Goal: Use online tool/utility

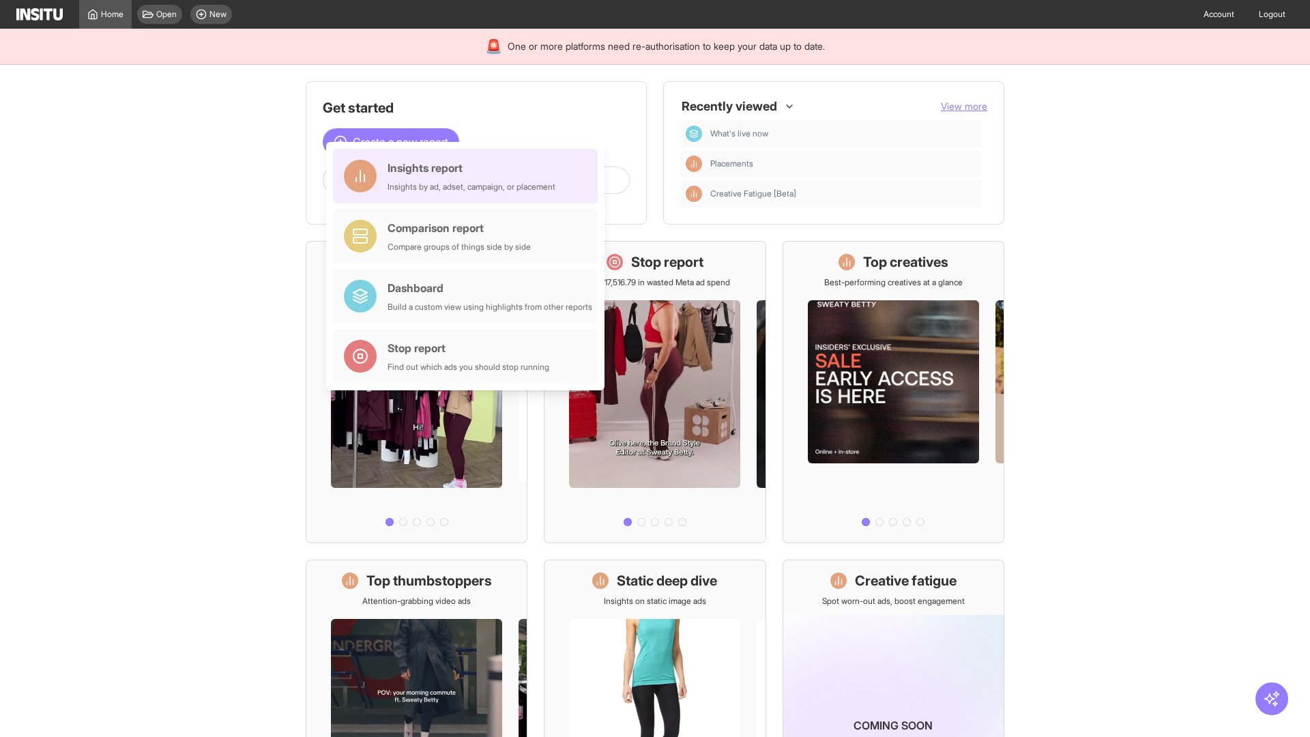
click at [469, 176] on div "Insights report Insights by ad, adset, campaign, or placement" at bounding box center [472, 176] width 168 height 33
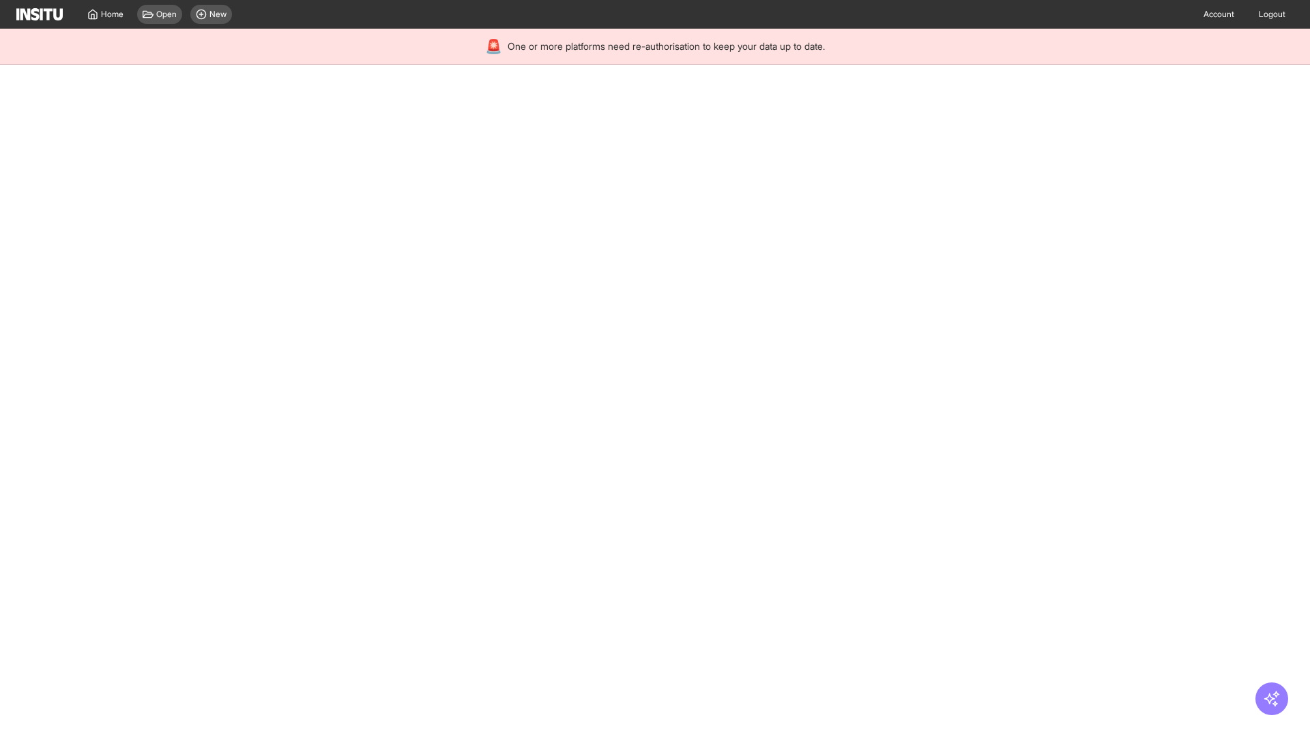
select select "**"
